Goal: Information Seeking & Learning: Learn about a topic

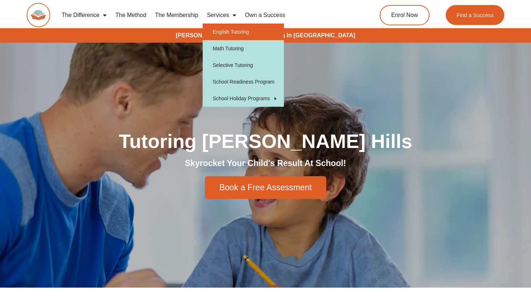
click at [228, 31] on link "English Tutoring" at bounding box center [243, 31] width 81 height 17
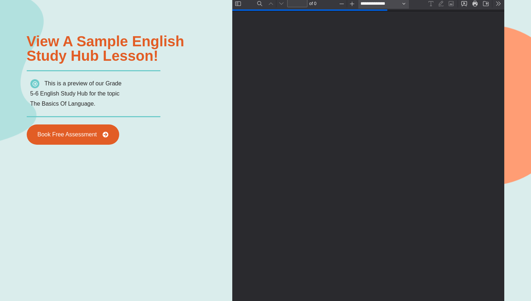
scroll to position [805, 0]
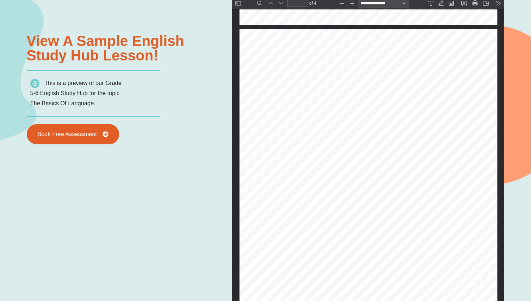
type input "*"
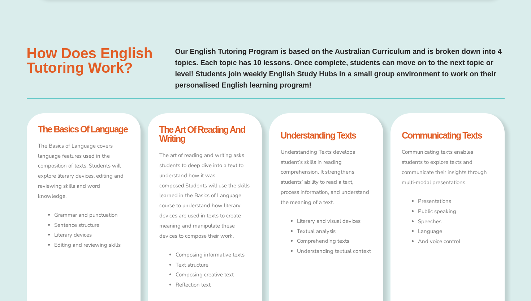
scroll to position [0, 0]
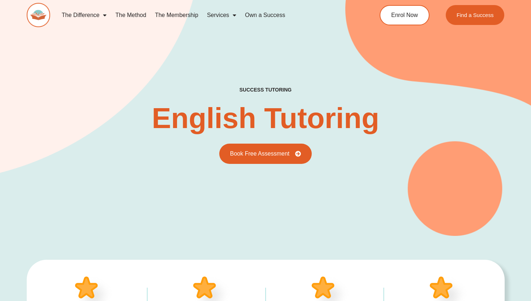
click at [169, 13] on link "The Membership" at bounding box center [177, 15] width 52 height 17
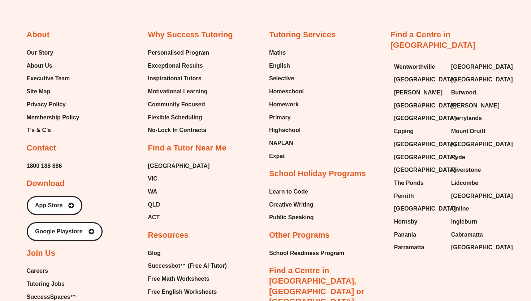
scroll to position [1828, 0]
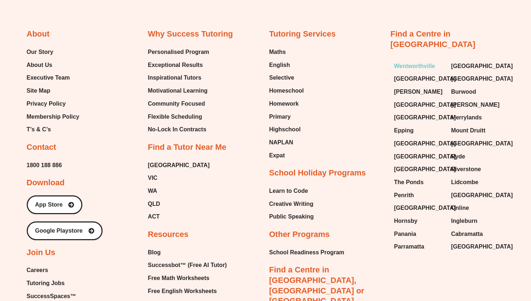
click at [417, 61] on span "Wentworthville" at bounding box center [414, 66] width 41 height 11
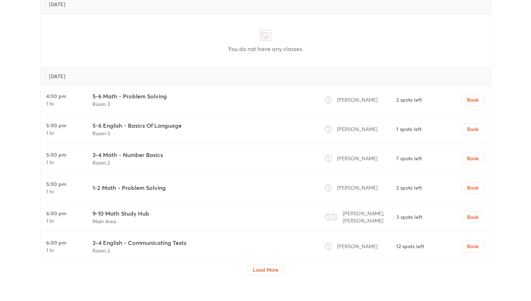
scroll to position [1991, 0]
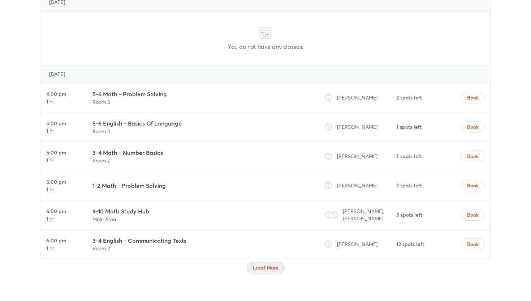
click at [257, 264] on span "Load More" at bounding box center [266, 267] width 26 height 7
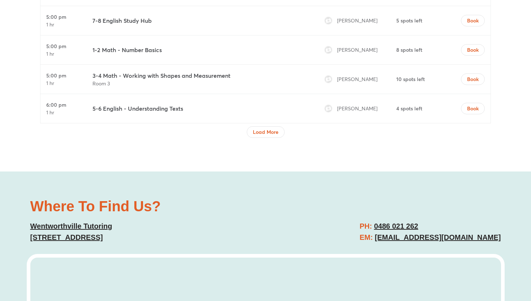
scroll to position [2762, 0]
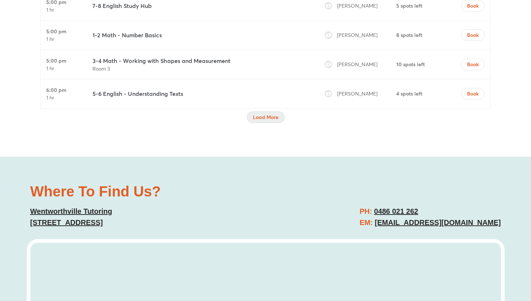
click at [259, 111] on button "Load More" at bounding box center [266, 117] width 38 height 12
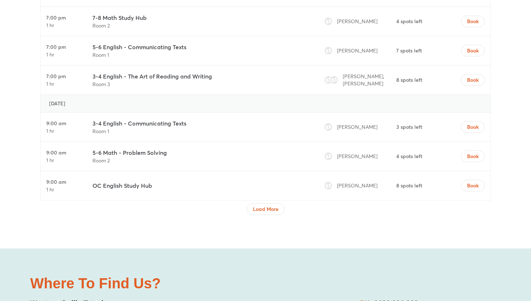
scroll to position [3292, 0]
click at [276, 205] on span "Load More" at bounding box center [266, 208] width 26 height 7
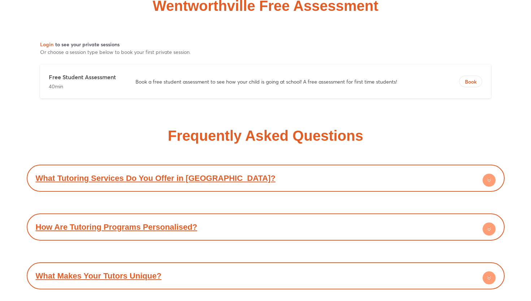
scroll to position [5144, 0]
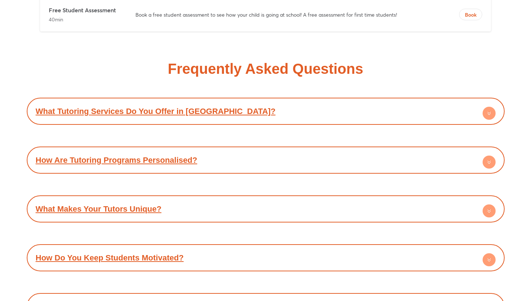
click at [313, 101] on div "What Tutoring Services Do You Offer in Sydney?" at bounding box center [265, 111] width 471 height 20
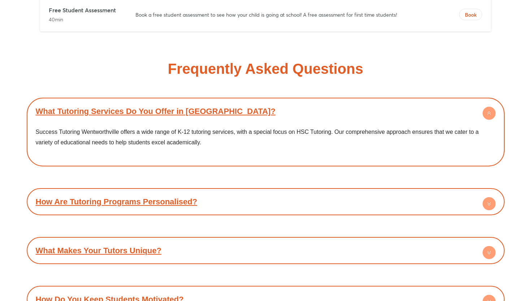
click at [310, 129] on span "Success Tutoring Wentworthville offers a wide range of K-12 tutoring services, …" at bounding box center [257, 137] width 443 height 17
click at [309, 129] on span "Success Tutoring Wentworthville offers a wide range of K-12 tutoring services, …" at bounding box center [257, 137] width 443 height 17
click at [333, 129] on span "Success Tutoring Wentworthville offers a wide range of K-12 tutoring services, …" at bounding box center [257, 137] width 443 height 17
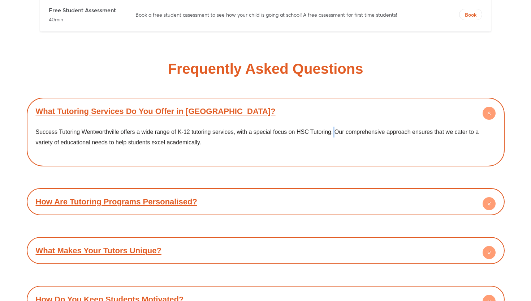
click at [333, 129] on span "Success Tutoring Wentworthville offers a wide range of K-12 tutoring services, …" at bounding box center [257, 137] width 443 height 17
click at [344, 129] on span "Success Tutoring Wentworthville offers a wide range of K-12 tutoring services, …" at bounding box center [257, 137] width 443 height 17
click at [384, 129] on span "Success Tutoring Wentworthville offers a wide range of K-12 tutoring services, …" at bounding box center [257, 137] width 443 height 17
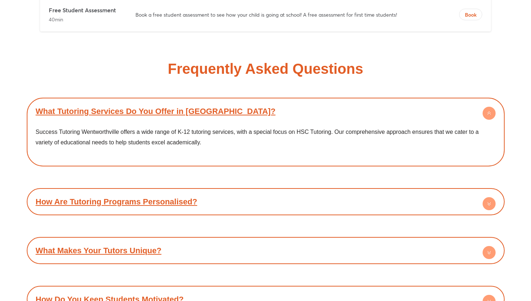
click at [411, 129] on span "Success Tutoring Wentworthville offers a wide range of K-12 tutoring services, …" at bounding box center [257, 137] width 443 height 17
click at [433, 129] on span "Success Tutoring Wentworthville offers a wide range of K-12 tutoring services, …" at bounding box center [257, 137] width 443 height 17
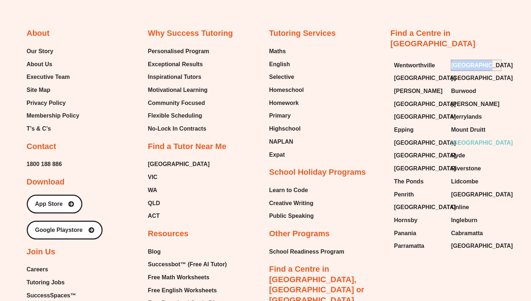
scroll to position [5715, 0]
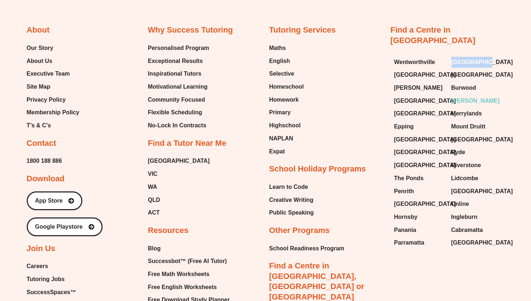
click at [467, 95] on span "[PERSON_NAME]" at bounding box center [475, 100] width 48 height 11
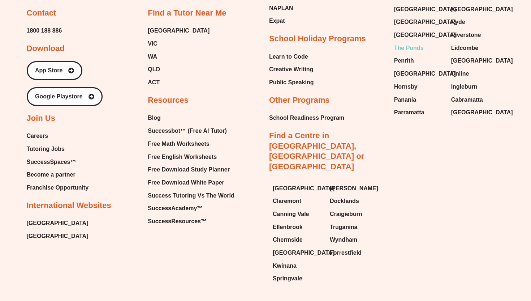
scroll to position [4242, 0]
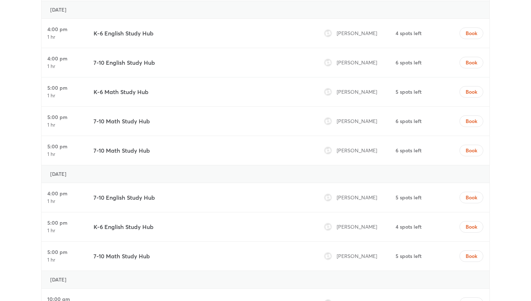
scroll to position [2162, 0]
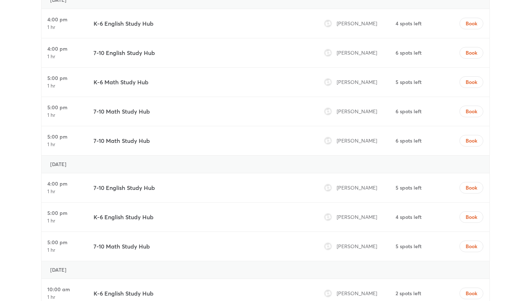
drag, startPoint x: 378, startPoint y: 171, endPoint x: 338, endPoint y: 172, distance: 39.8
click at [338, 202] on div "[PERSON_NAME]" at bounding box center [358, 216] width 74 height 29
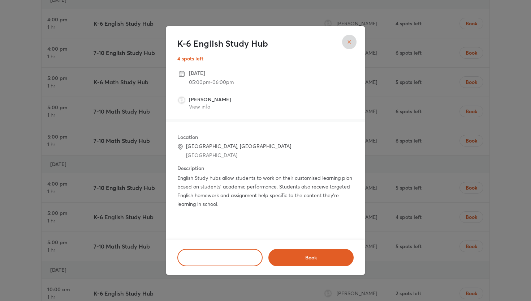
drag, startPoint x: 232, startPoint y: 100, endPoint x: 186, endPoint y: 102, distance: 45.9
click at [186, 102] on li "[PERSON_NAME] View info" at bounding box center [265, 103] width 176 height 19
click at [280, 92] on ul "[PERSON_NAME] View info" at bounding box center [265, 103] width 176 height 25
click at [48, 108] on div "K-6 English Study Hub 4 spots left Thursday, August 21 05:00pm - 06:00pm Dakshi…" at bounding box center [265, 150] width 531 height 301
click at [350, 44] on icon "close" at bounding box center [350, 42] width 6 height 6
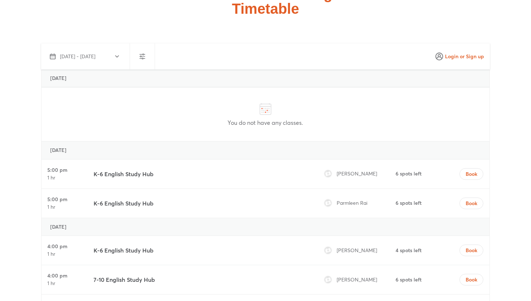
scroll to position [1936, 0]
drag, startPoint x: 111, startPoint y: 108, endPoint x: 135, endPoint y: 176, distance: 71.4
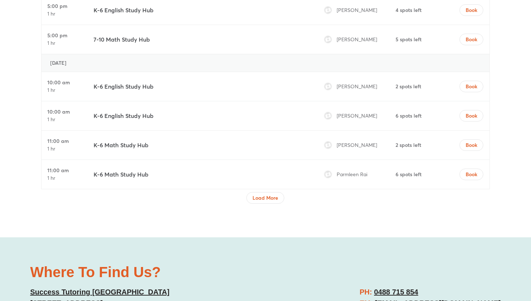
scroll to position [2380, 0]
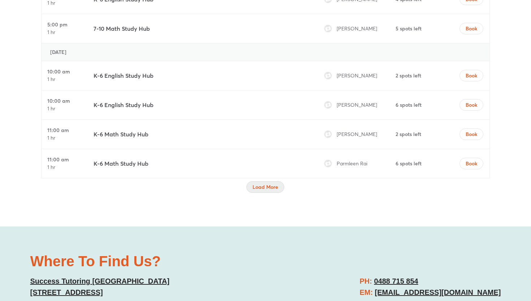
click at [269, 183] on span "Load More" at bounding box center [266, 186] width 26 height 7
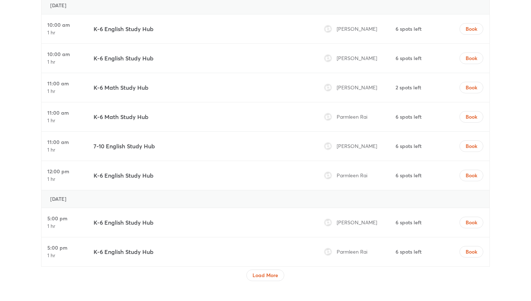
scroll to position [3023, 0]
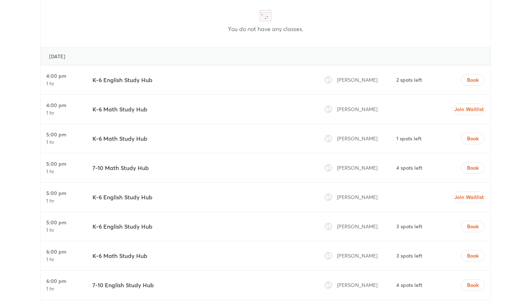
scroll to position [2223, 0]
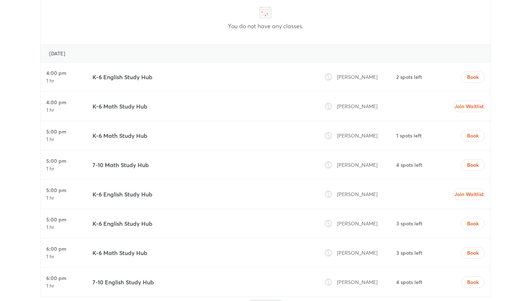
click at [267, 300] on span "Load More" at bounding box center [266, 305] width 26 height 7
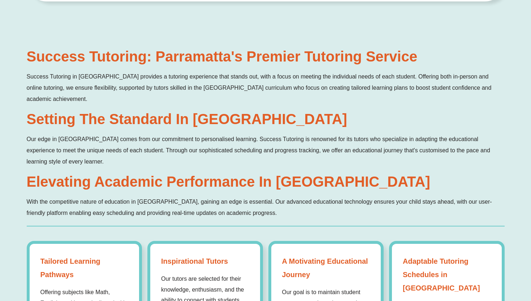
scroll to position [0, 0]
